Goal: Find specific page/section: Find specific page/section

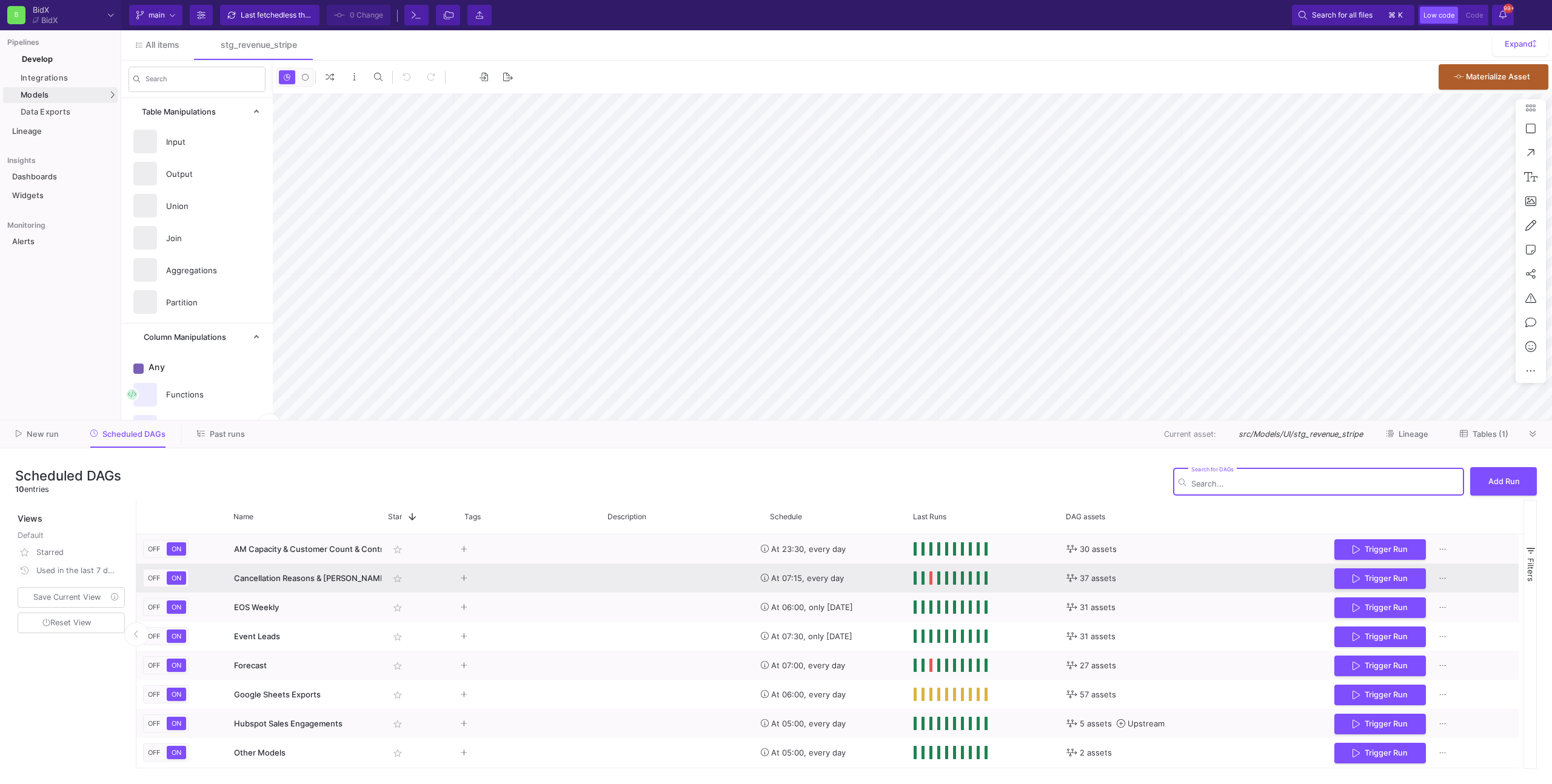
type input "-31"
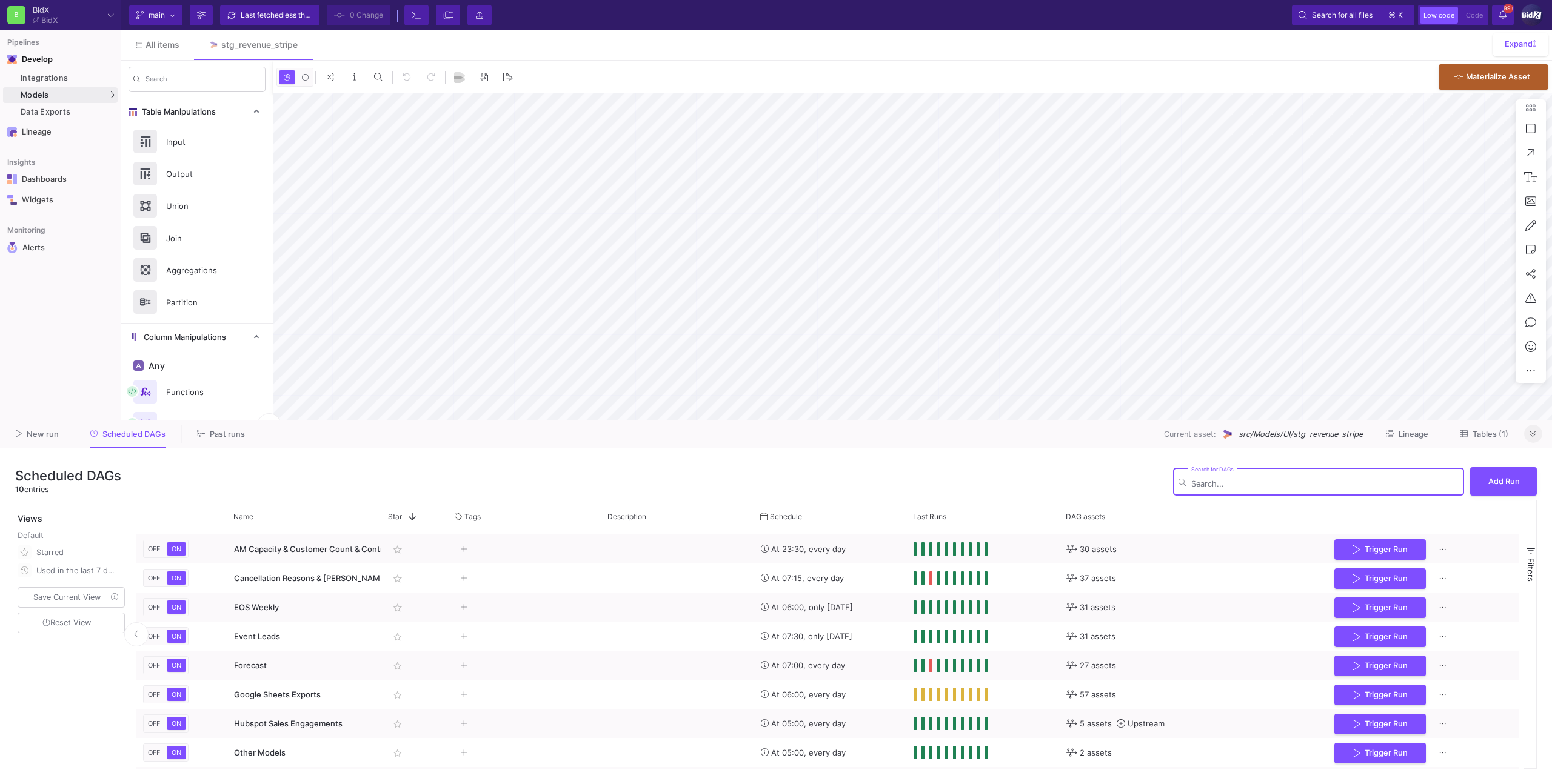
click at [1527, 441] on button at bounding box center [1533, 434] width 18 height 18
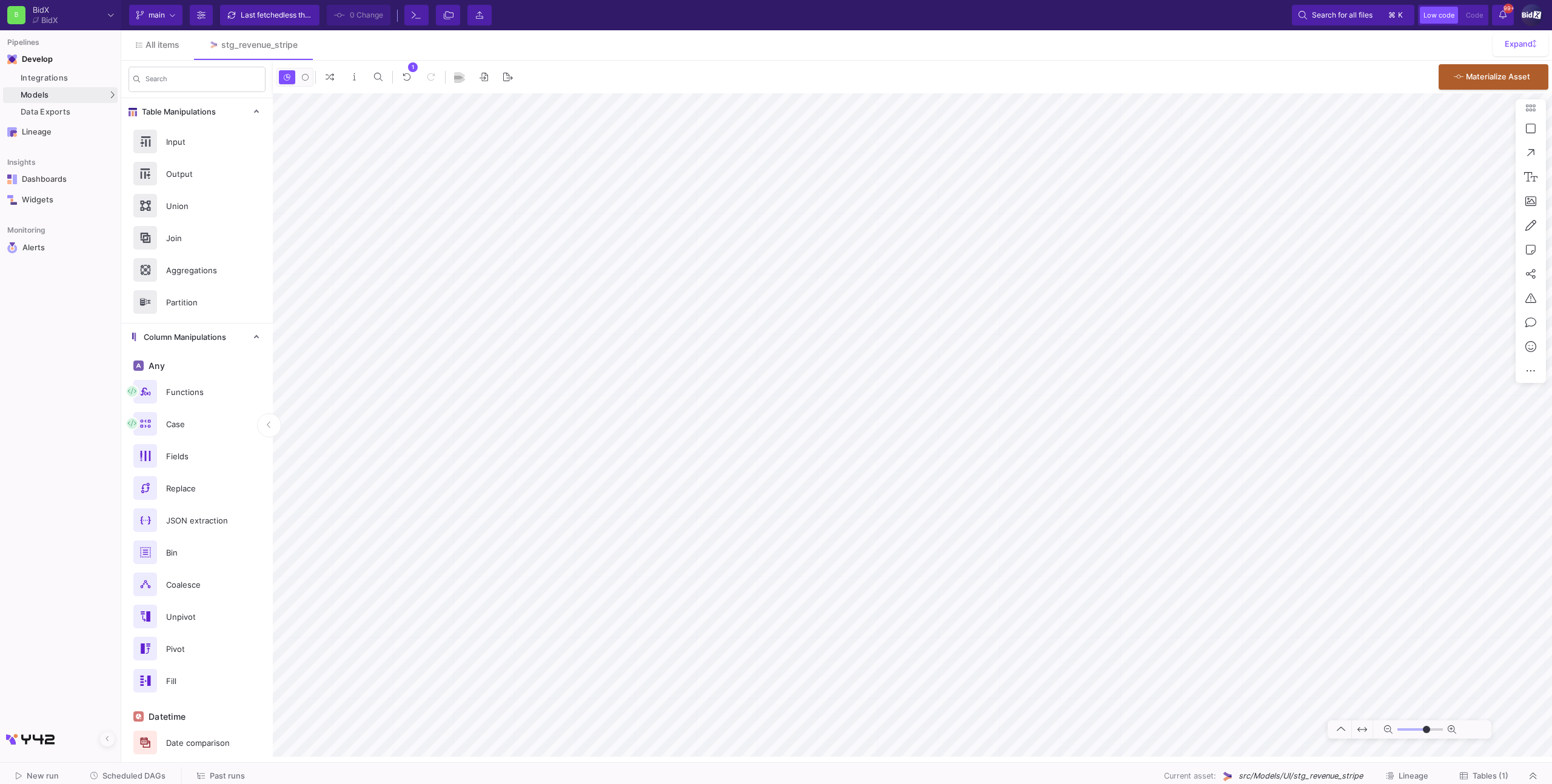
type input "-31"
click at [302, 46] on icon at bounding box center [303, 44] width 5 height 5
